Goal: Task Accomplishment & Management: Complete application form

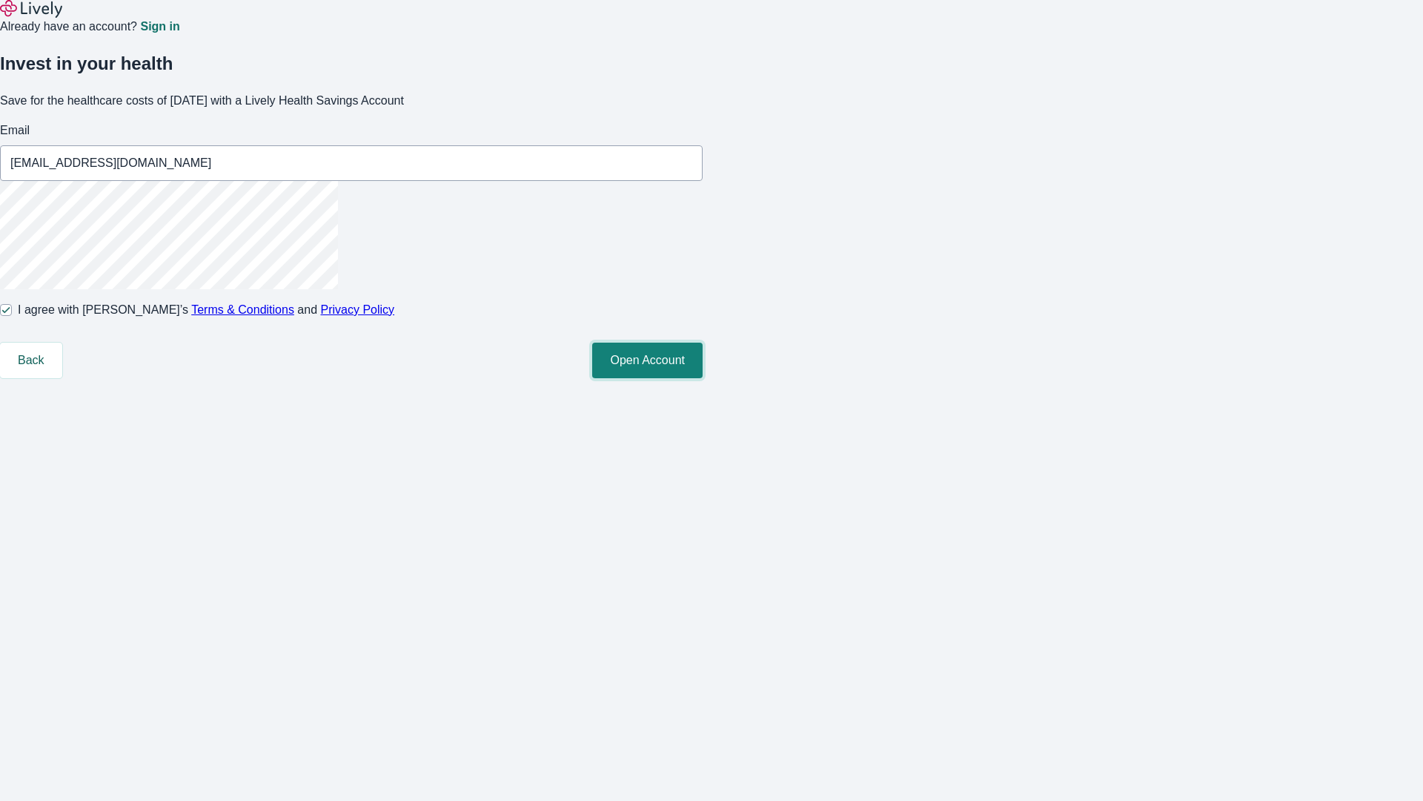
click at [703, 378] on button "Open Account" at bounding box center [647, 360] width 110 height 36
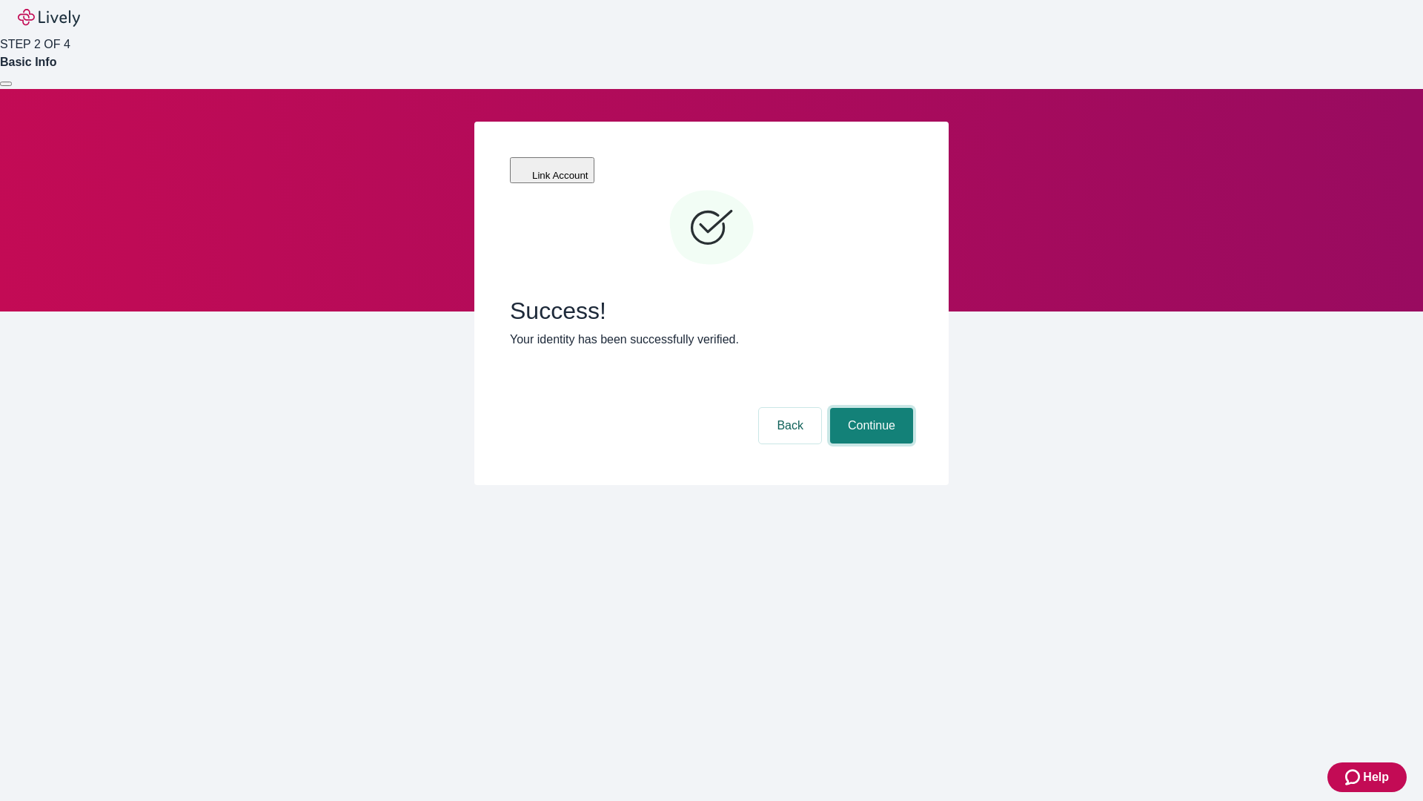
click at [913, 408] on button "Continue" at bounding box center [871, 426] width 83 height 36
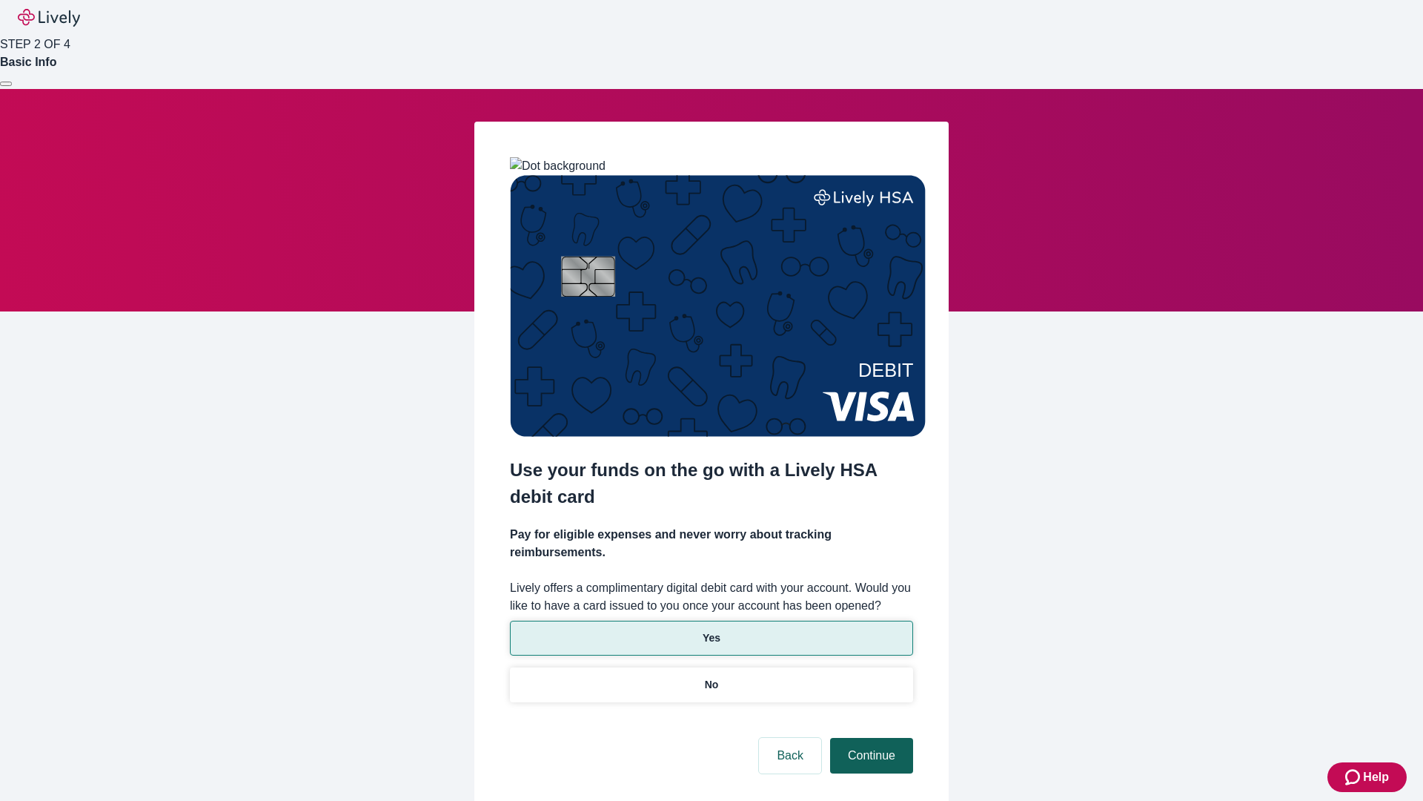
click at [711, 630] on p "Yes" at bounding box center [712, 638] width 18 height 16
click at [870, 738] on button "Continue" at bounding box center [871, 756] width 83 height 36
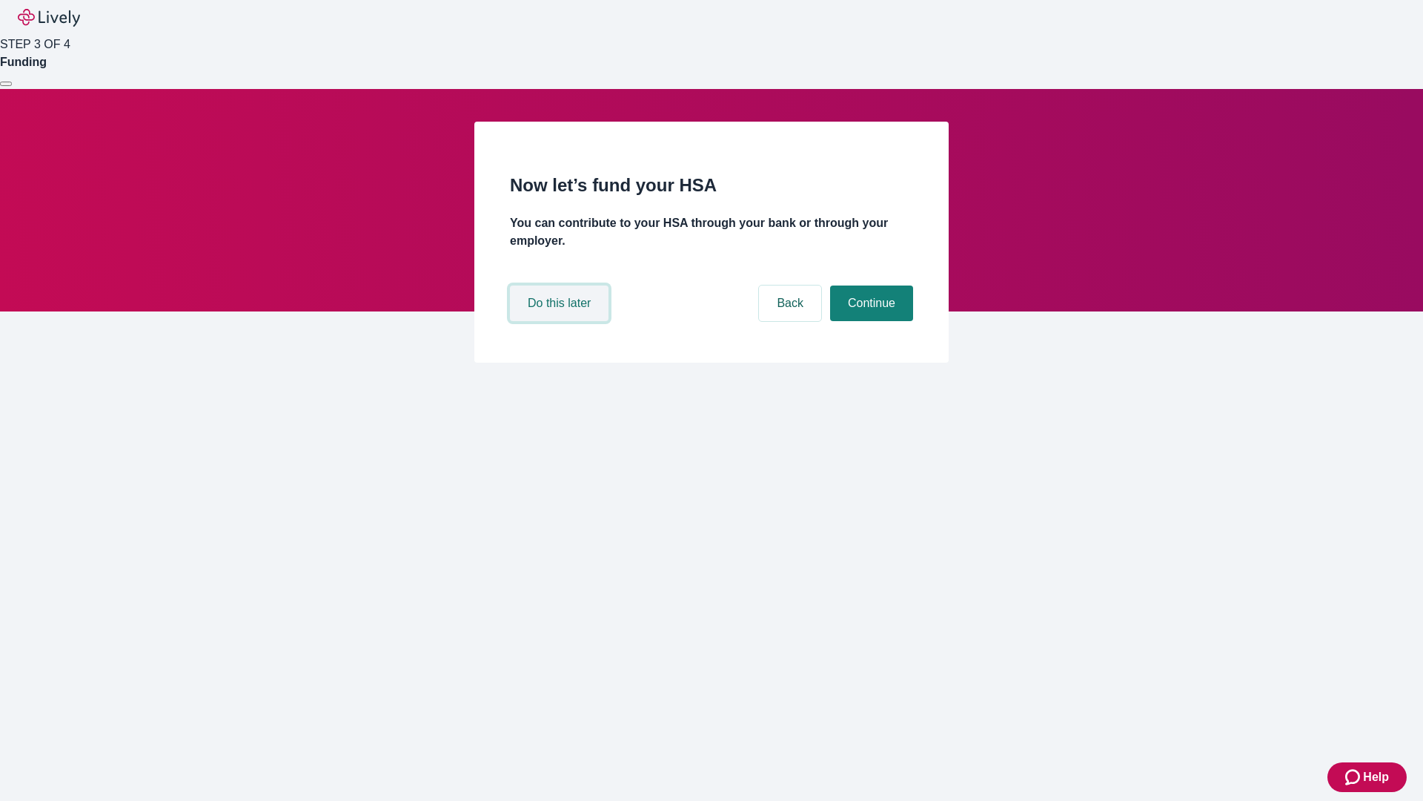
click at [561, 321] on button "Do this later" at bounding box center [559, 303] width 99 height 36
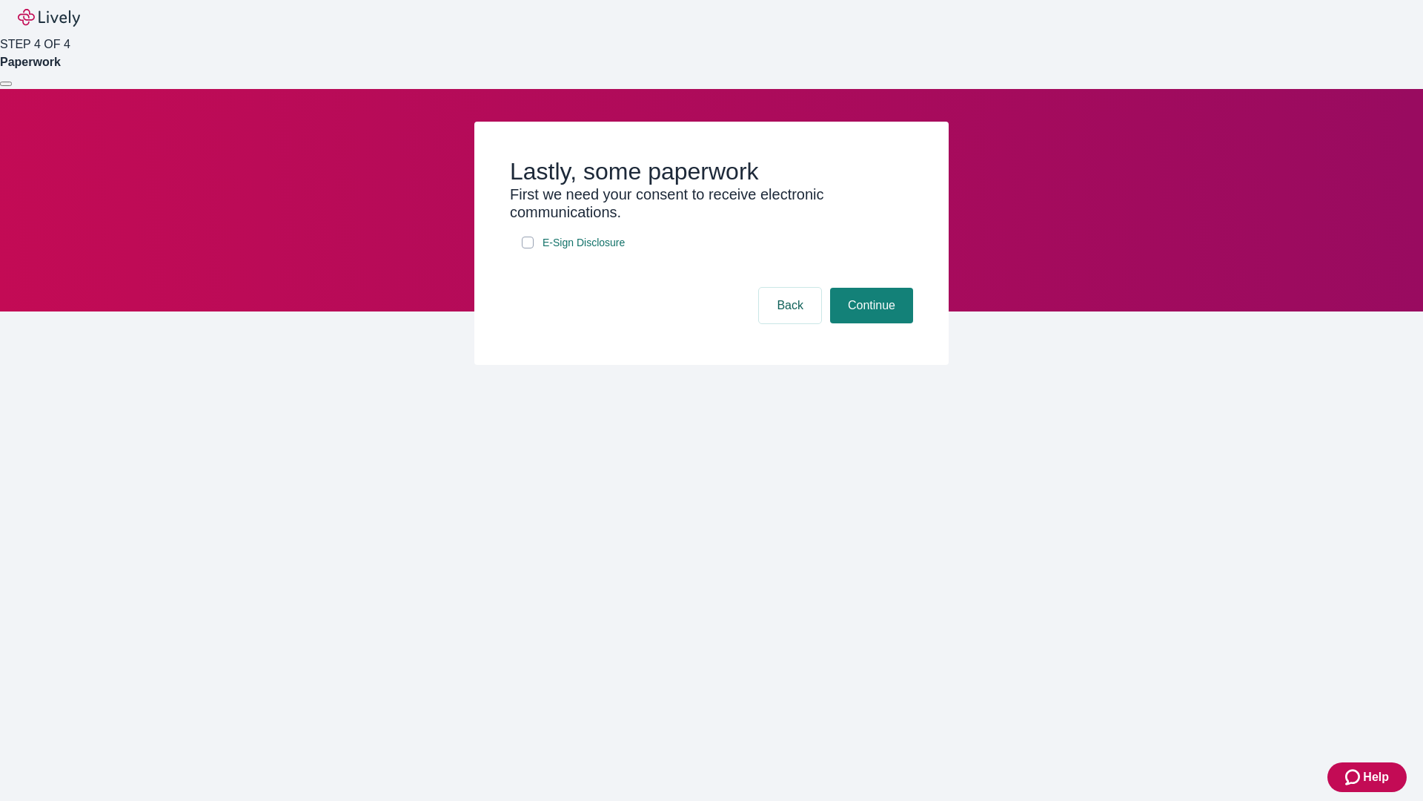
click at [528, 248] on input "E-Sign Disclosure" at bounding box center [528, 242] width 12 height 12
checkbox input "true"
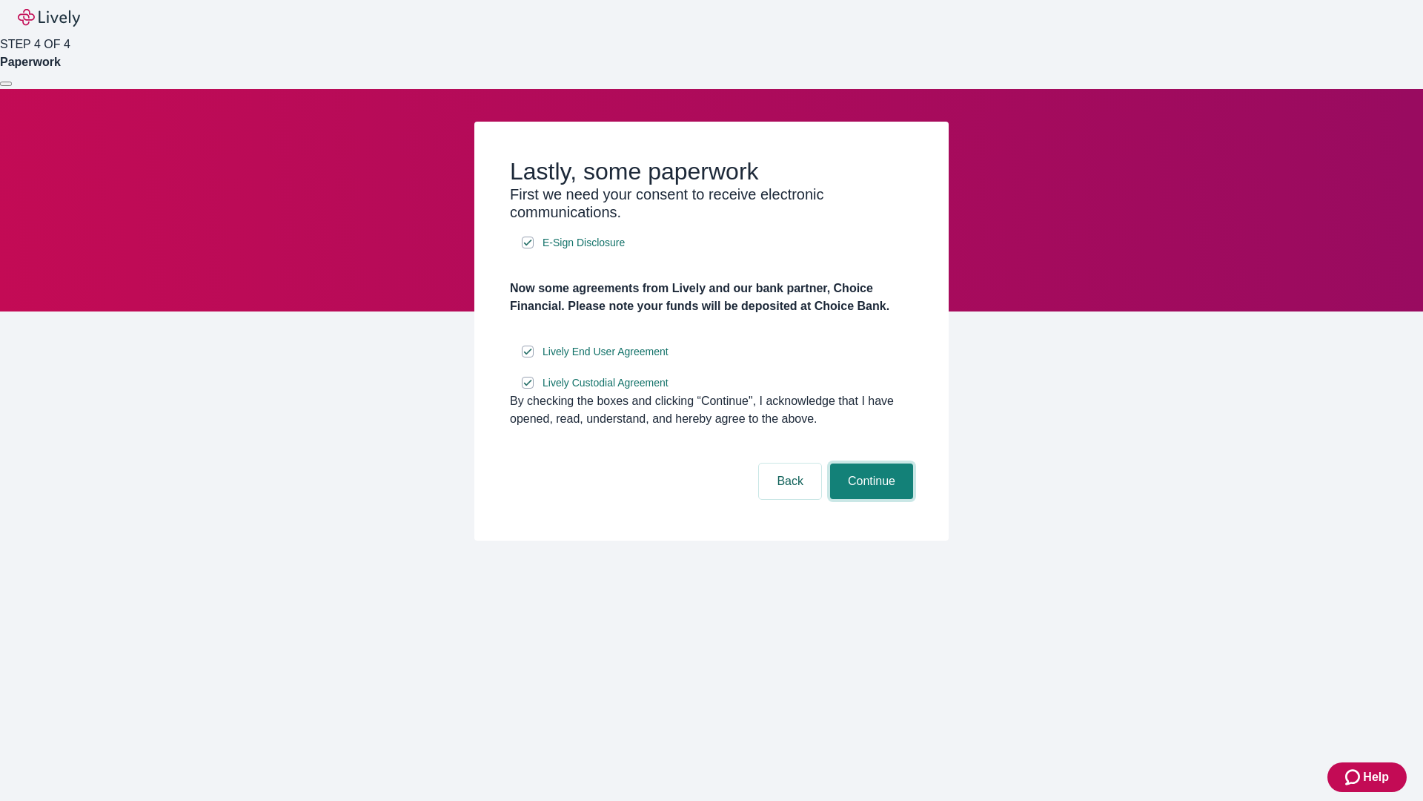
click at [870, 499] on button "Continue" at bounding box center [871, 481] width 83 height 36
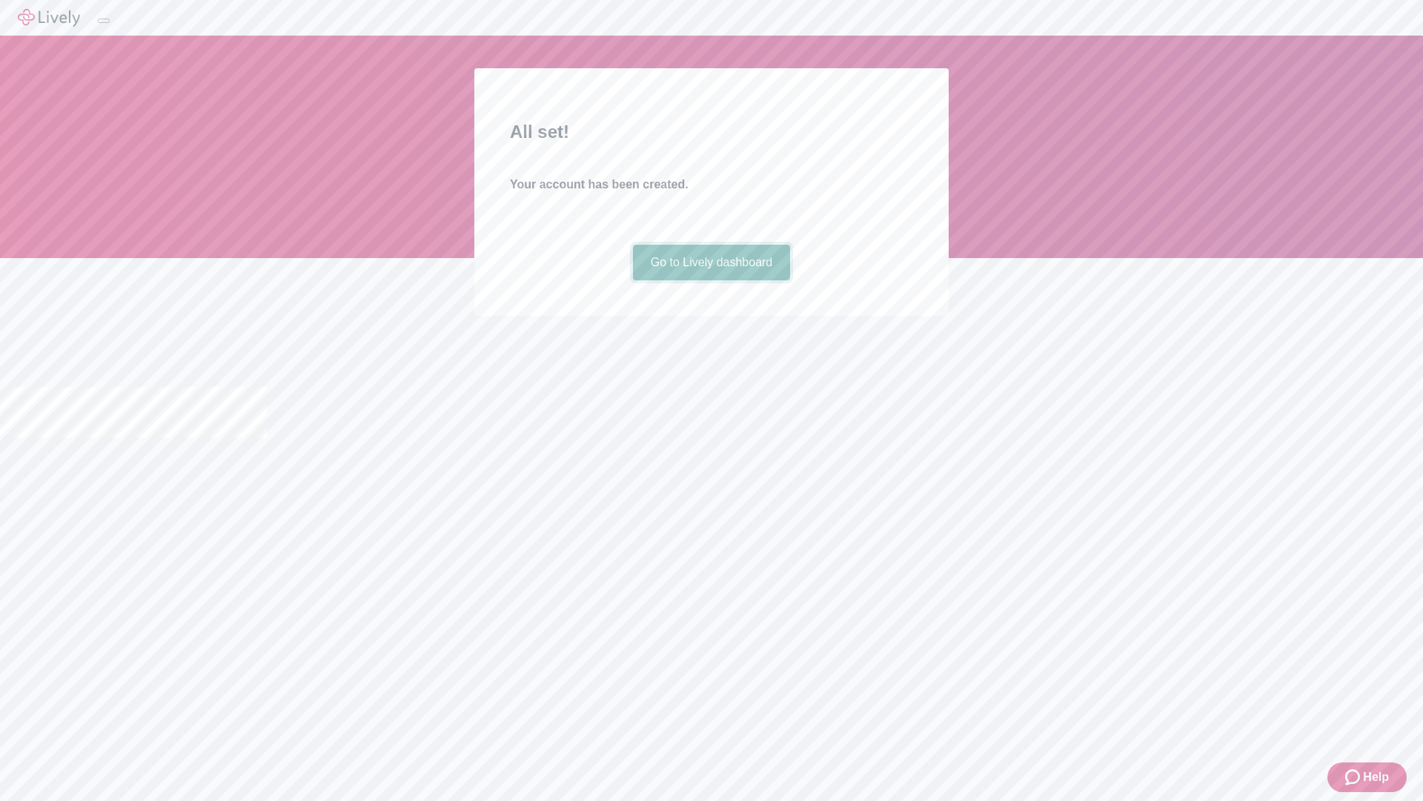
click at [711, 280] on link "Go to Lively dashboard" at bounding box center [712, 263] width 158 height 36
